Goal: Navigation & Orientation: Find specific page/section

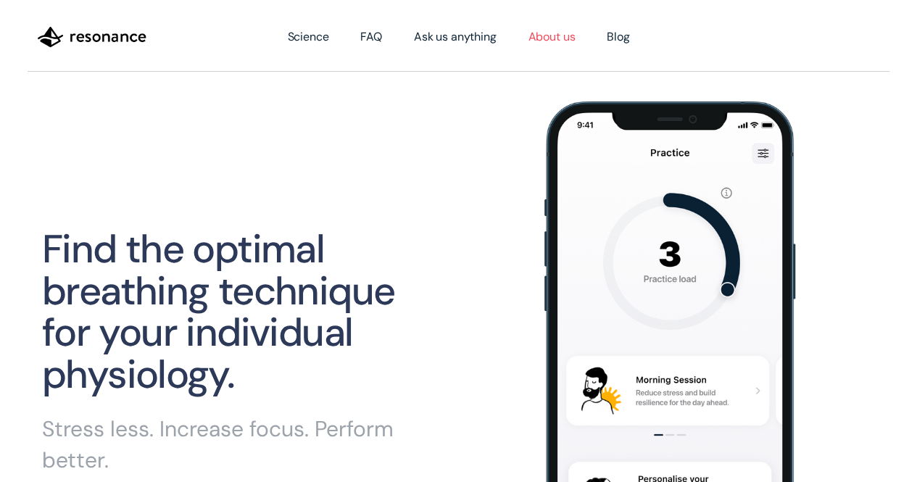
click at [553, 39] on link "About us" at bounding box center [551, 37] width 79 height 41
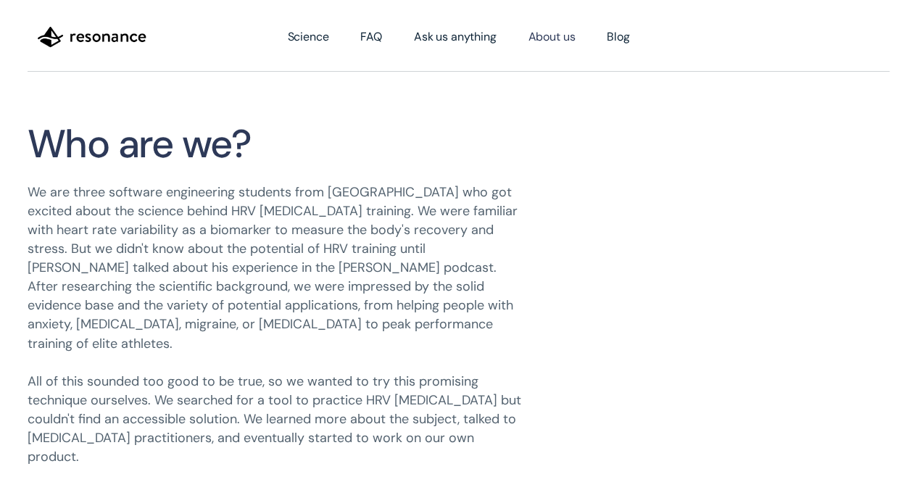
click at [110, 35] on img "home" at bounding box center [92, 37] width 109 height 25
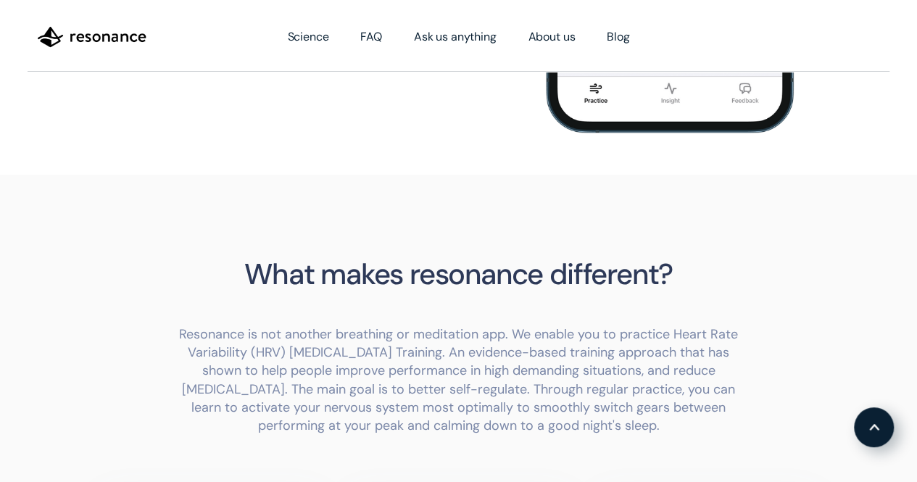
scroll to position [507, 0]
